Goal: Task Accomplishment & Management: Manage account settings

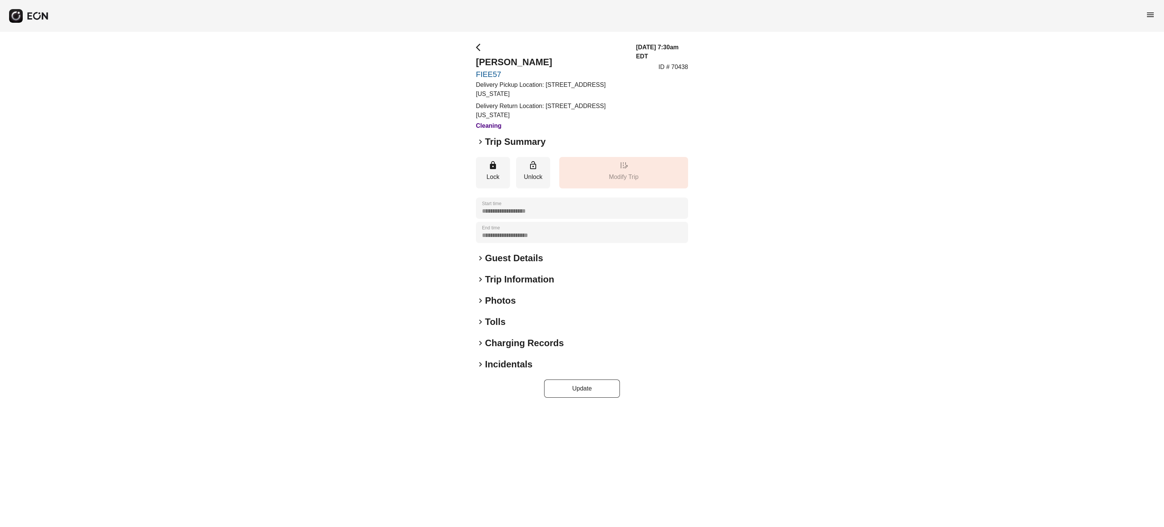
click at [503, 299] on h2 "Photos" at bounding box center [500, 300] width 31 height 12
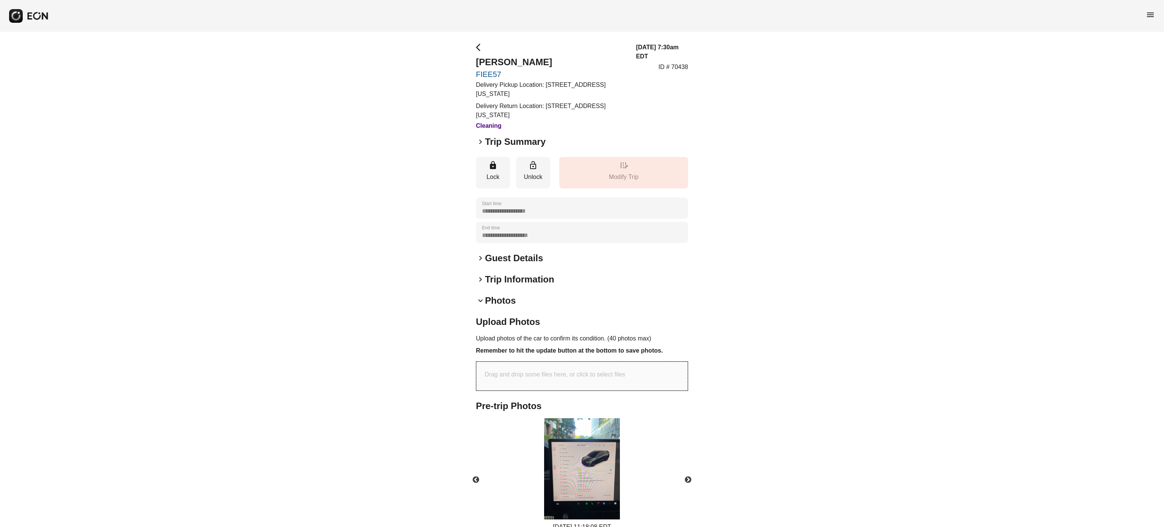
click at [503, 299] on h2 "Photos" at bounding box center [500, 300] width 31 height 12
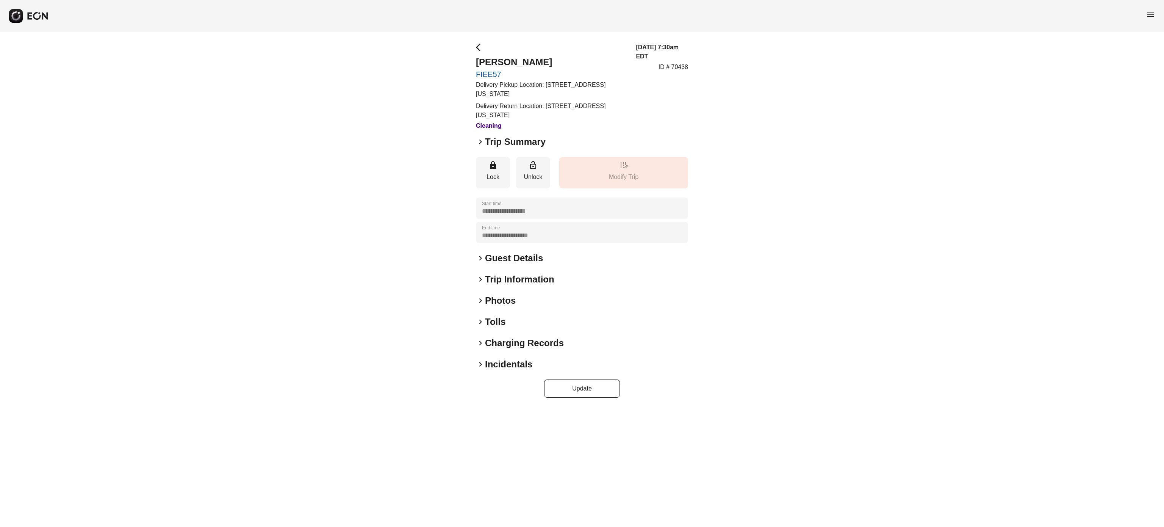
click at [503, 299] on h2 "Photos" at bounding box center [500, 300] width 31 height 12
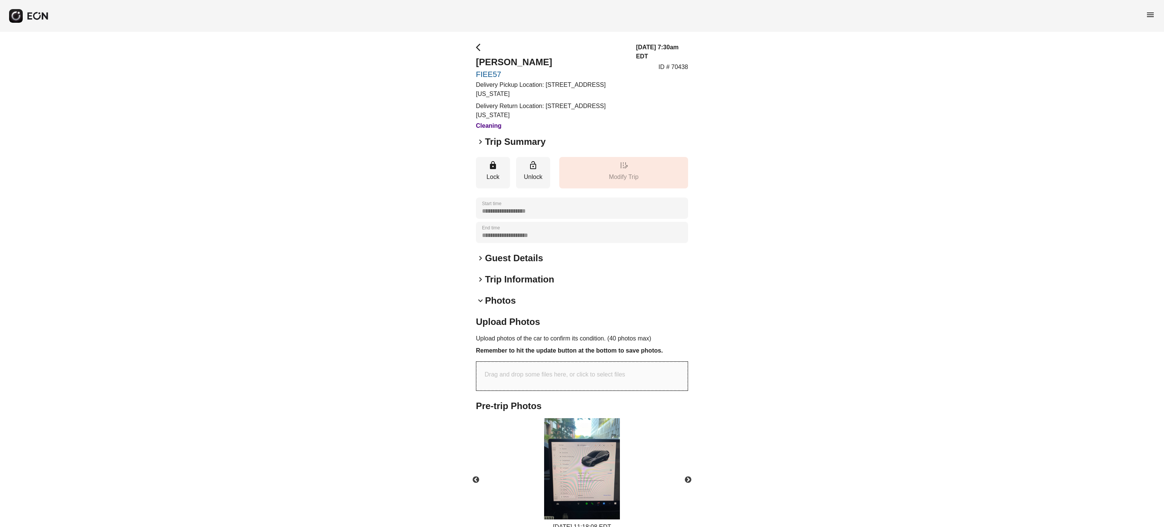
click at [503, 299] on h2 "Photos" at bounding box center [500, 300] width 31 height 12
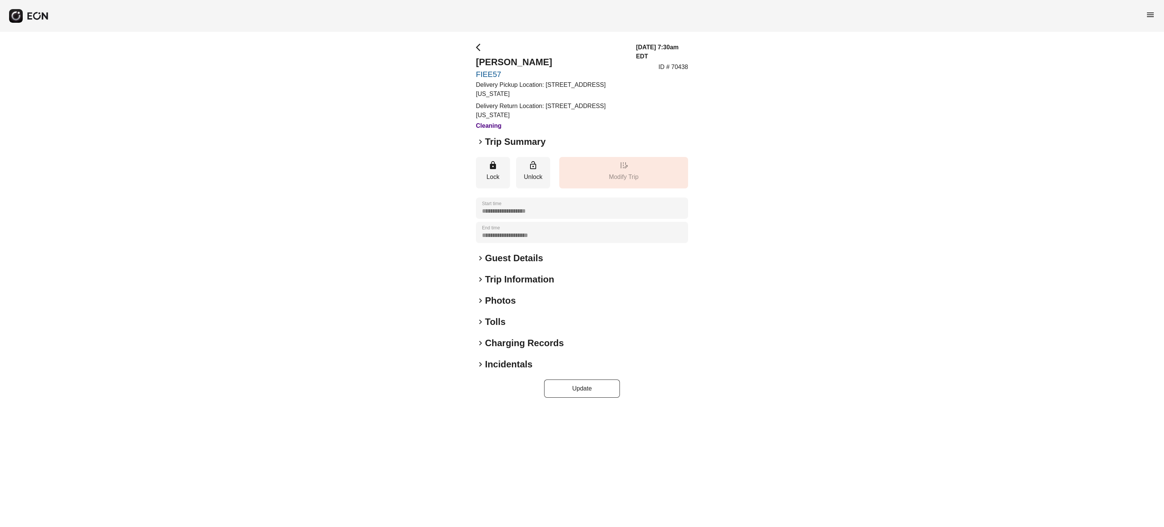
click at [1146, 12] on span "menu" at bounding box center [1150, 14] width 9 height 9
click at [1126, 67] on link "Calendar" at bounding box center [1134, 65] width 39 height 9
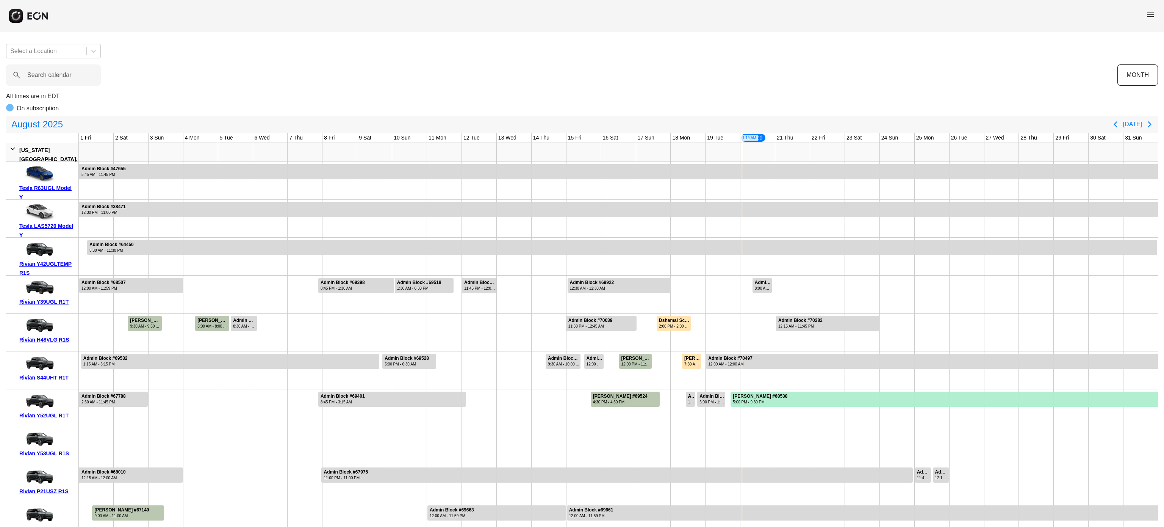
click at [29, 83] on calendar "Search calendar" at bounding box center [53, 74] width 95 height 21
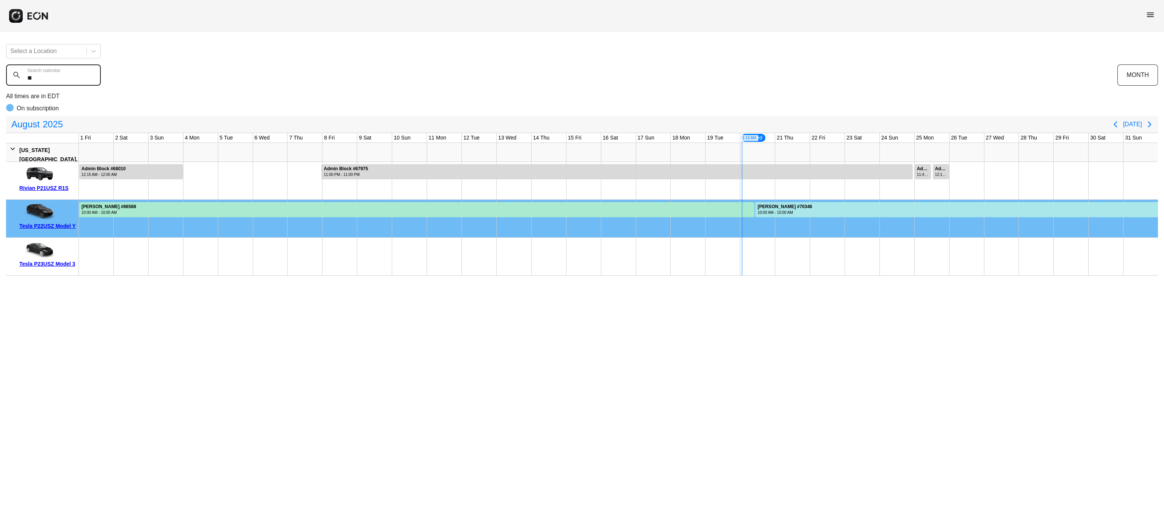
type calendar "*"
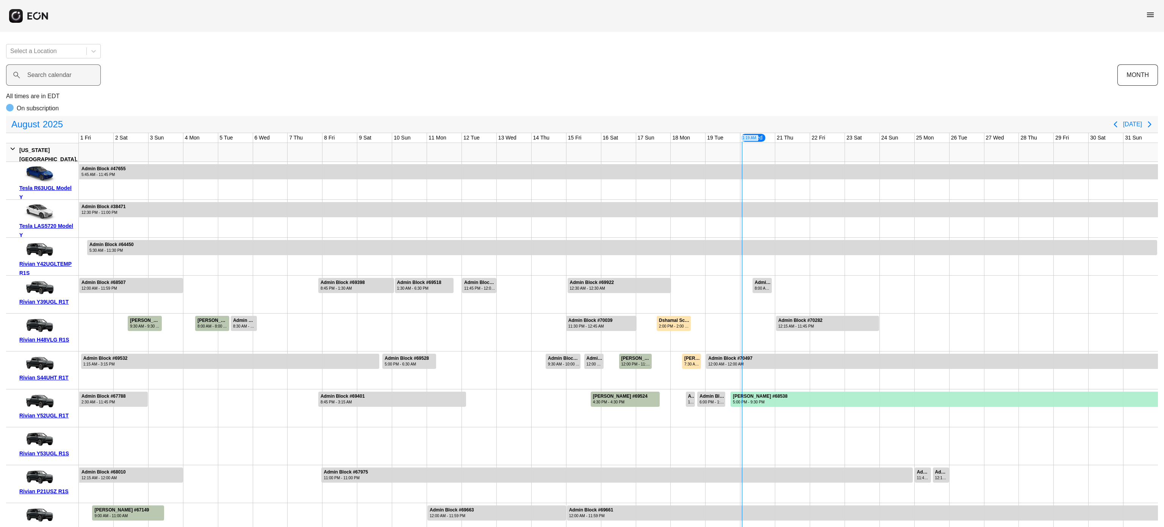
click at [909, 69] on div "Search calendar" at bounding box center [561, 74] width 1111 height 21
